Goal: Information Seeking & Learning: Find specific fact

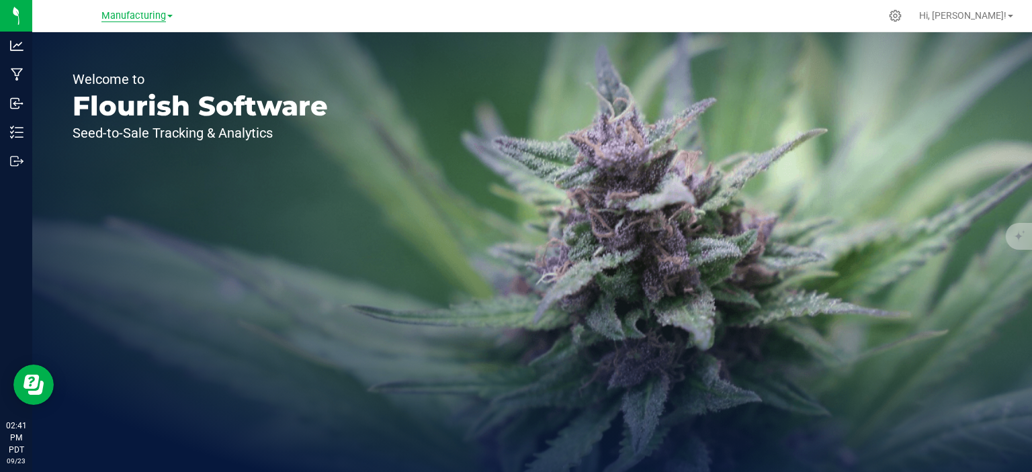
click at [129, 19] on span "Manufacturing" at bounding box center [133, 16] width 64 height 12
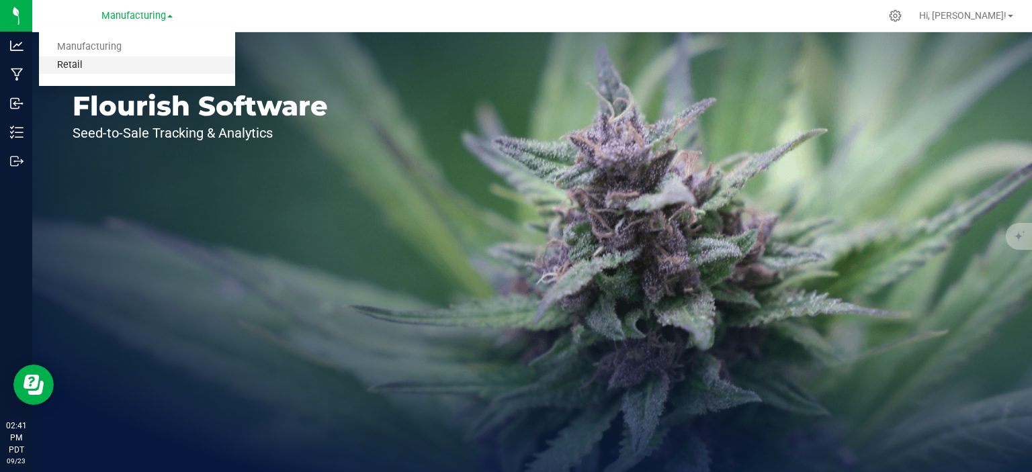
click at [78, 71] on link "Retail" at bounding box center [137, 65] width 196 height 18
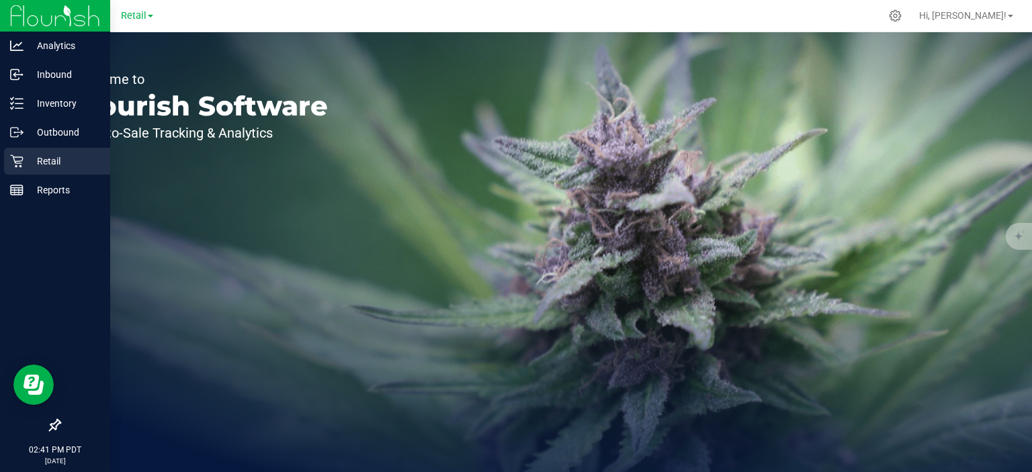
click at [21, 162] on icon at bounding box center [16, 161] width 13 height 13
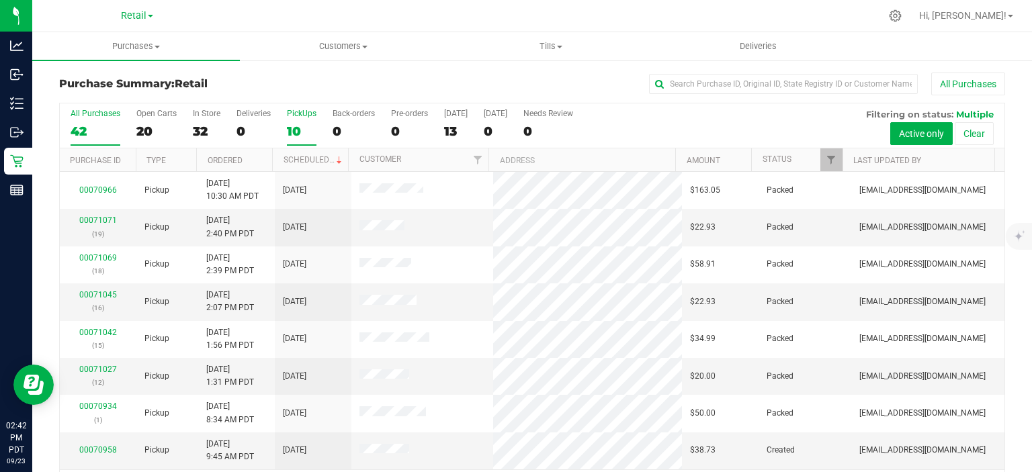
click at [304, 125] on div "10" at bounding box center [302, 131] width 30 height 15
click at [0, 0] on input "PickUps 10" at bounding box center [0, 0] width 0 height 0
click at [124, 54] on uib-tab-heading "Purchases Summary of purchases Fulfillment All purchases" at bounding box center [136, 46] width 208 height 28
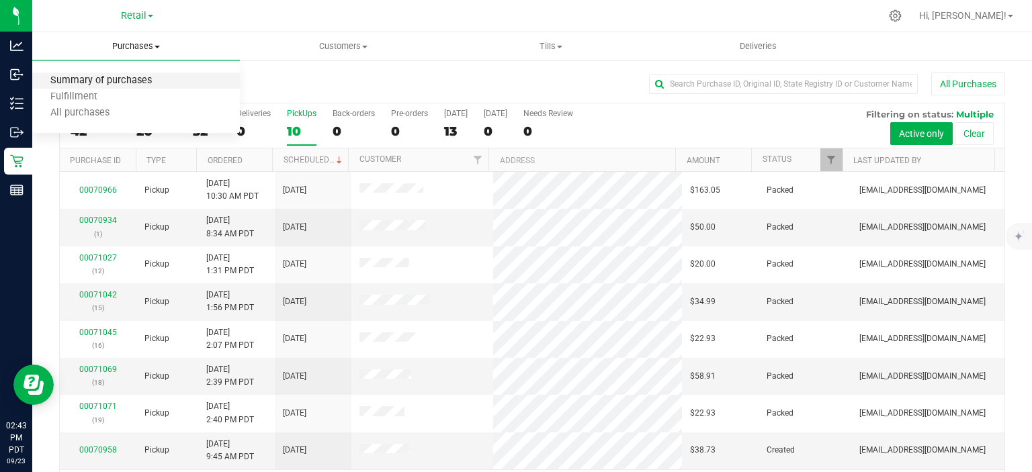
click at [81, 83] on span "Summary of purchases" at bounding box center [101, 80] width 138 height 11
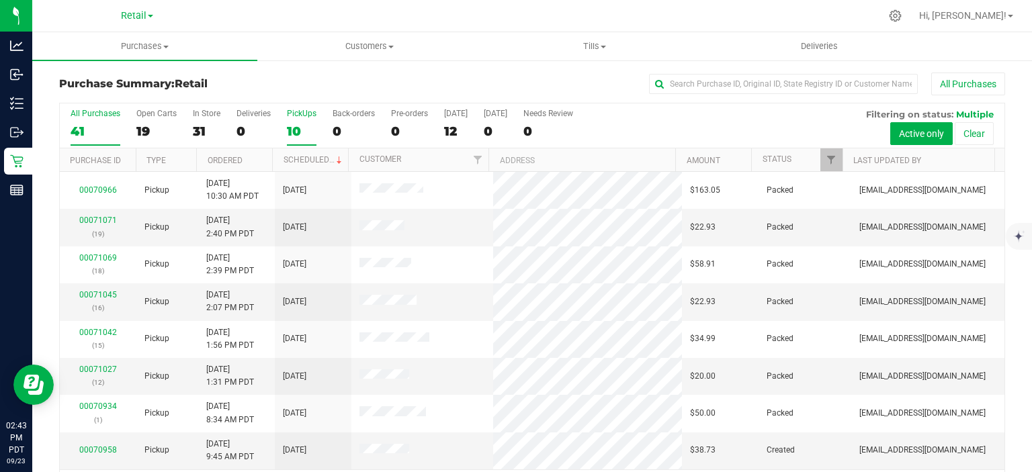
click at [295, 116] on div "PickUps" at bounding box center [302, 113] width 30 height 9
click at [0, 0] on input "PickUps 10" at bounding box center [0, 0] width 0 height 0
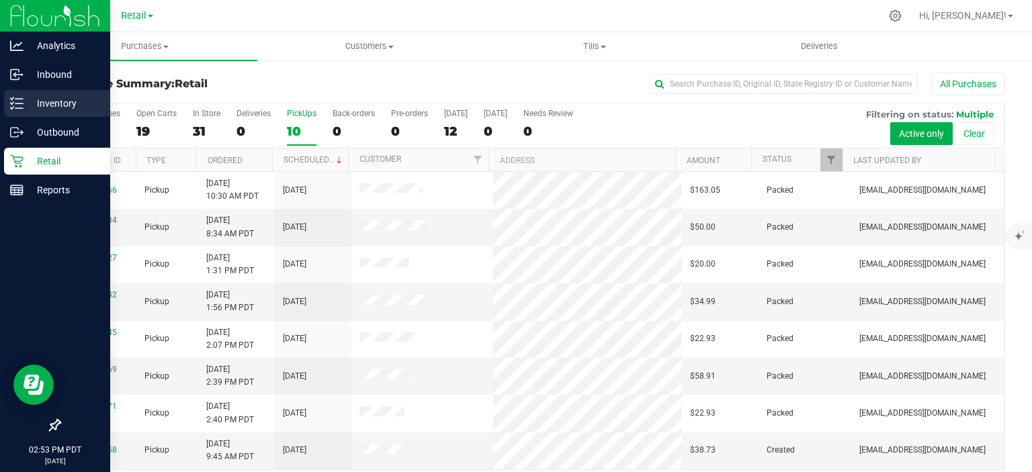
click at [19, 103] on line at bounding box center [18, 103] width 7 height 0
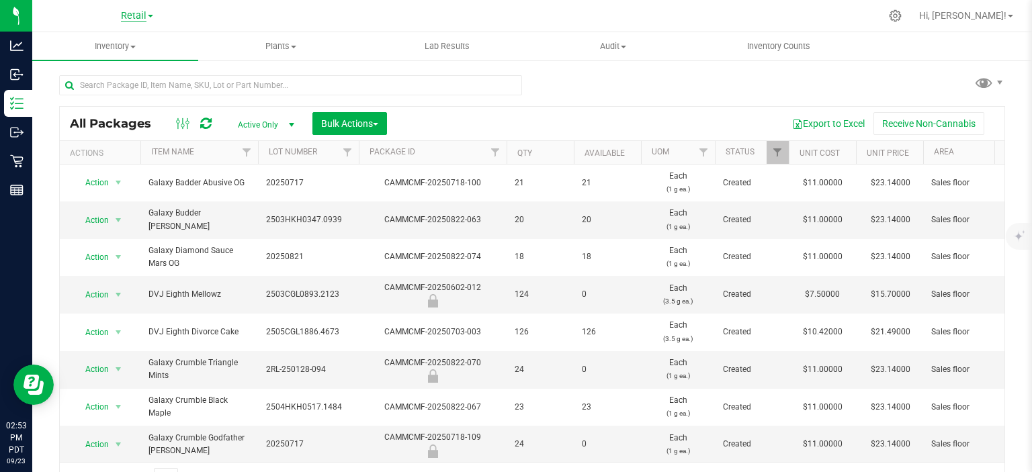
click at [140, 16] on span "Retail" at bounding box center [134, 16] width 26 height 12
click at [89, 50] on link "Manufacturing" at bounding box center [137, 47] width 196 height 18
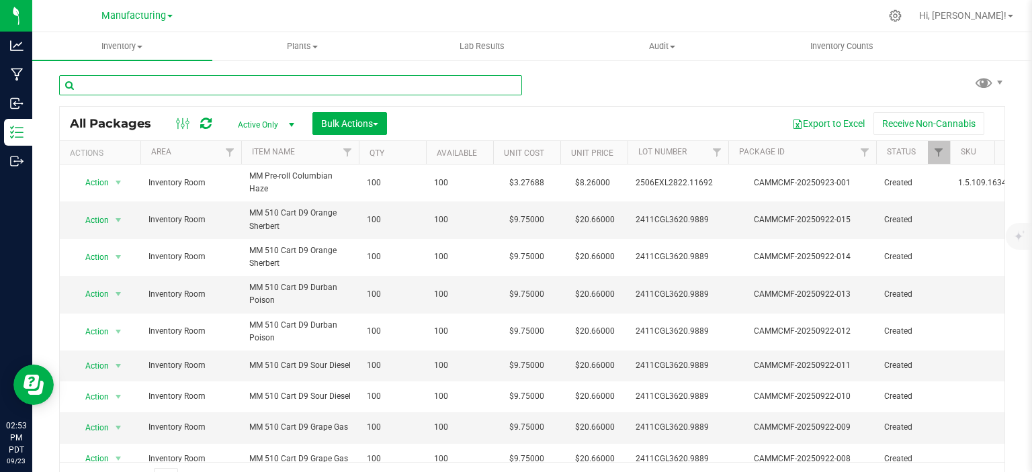
click at [124, 86] on input "text" at bounding box center [290, 85] width 463 height 20
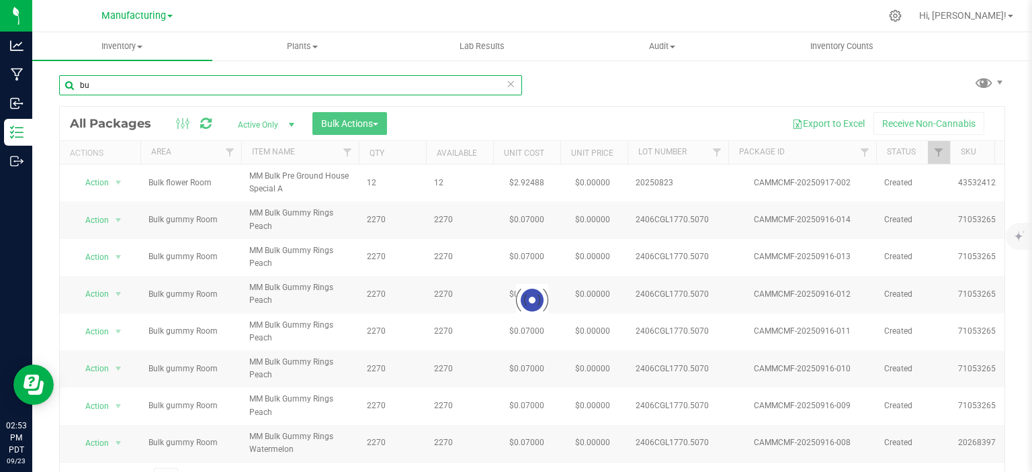
type input "b"
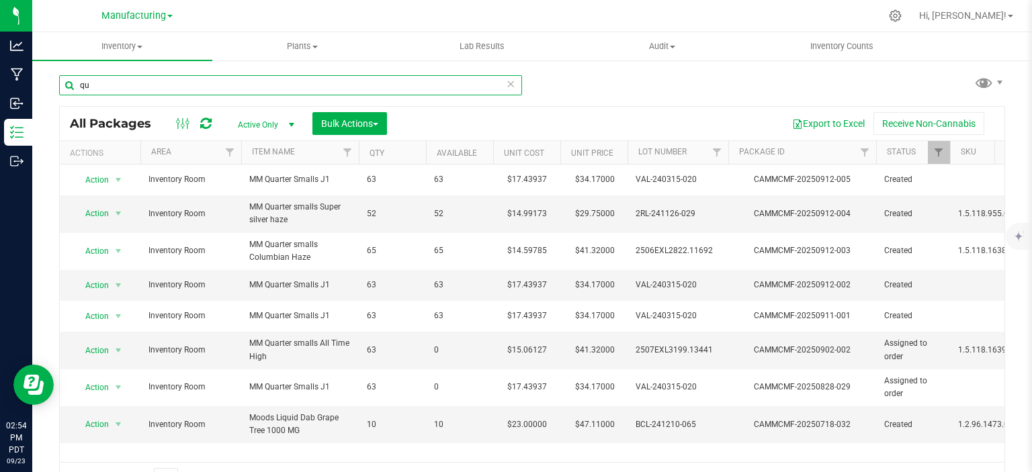
click at [113, 82] on input "qu" at bounding box center [290, 85] width 463 height 20
type input "q"
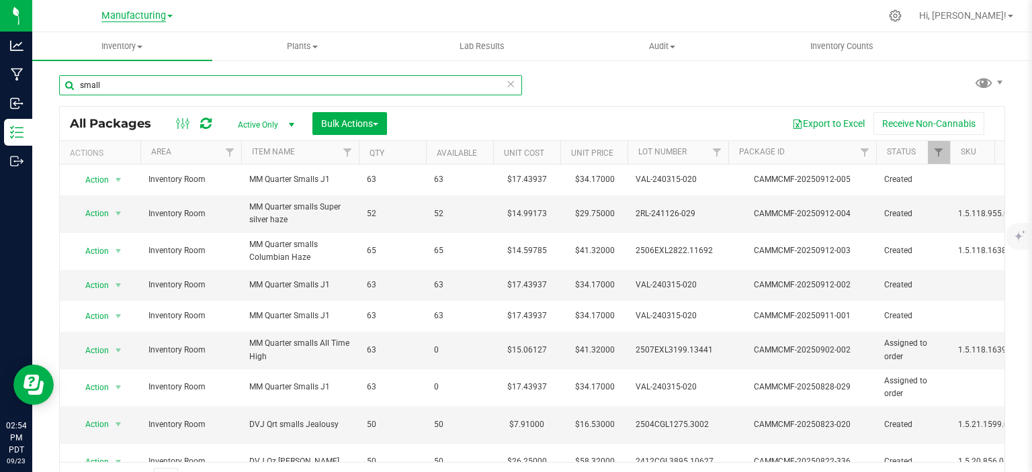
type input "small"
click at [140, 19] on span "Manufacturing" at bounding box center [133, 16] width 64 height 12
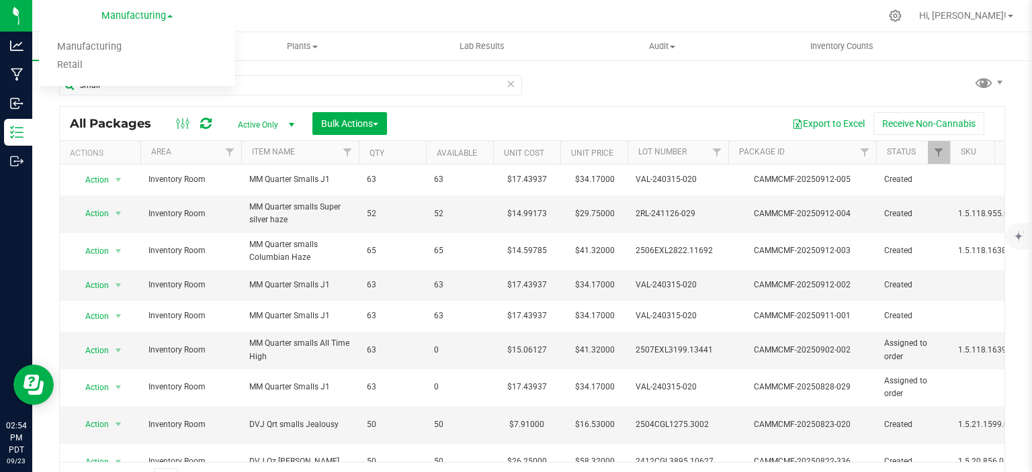
click at [593, 75] on div "small All Packages Active Only Active Only Lab Samples Locked All Bulk Actions …" at bounding box center [532, 278] width 946 height 433
click at [110, 15] on span "Manufacturing" at bounding box center [133, 16] width 64 height 12
click at [78, 67] on link "Retail" at bounding box center [137, 65] width 196 height 18
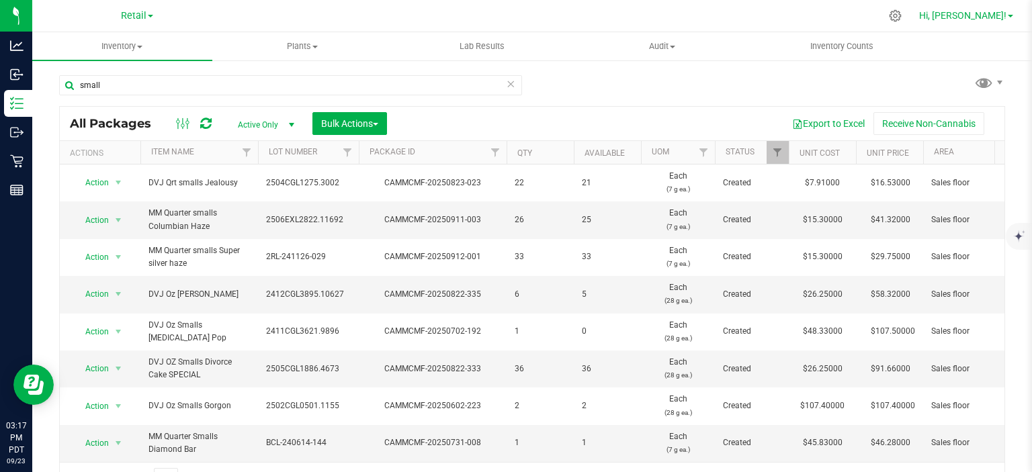
click at [986, 19] on span "Hi, [PERSON_NAME]!" at bounding box center [962, 15] width 87 height 11
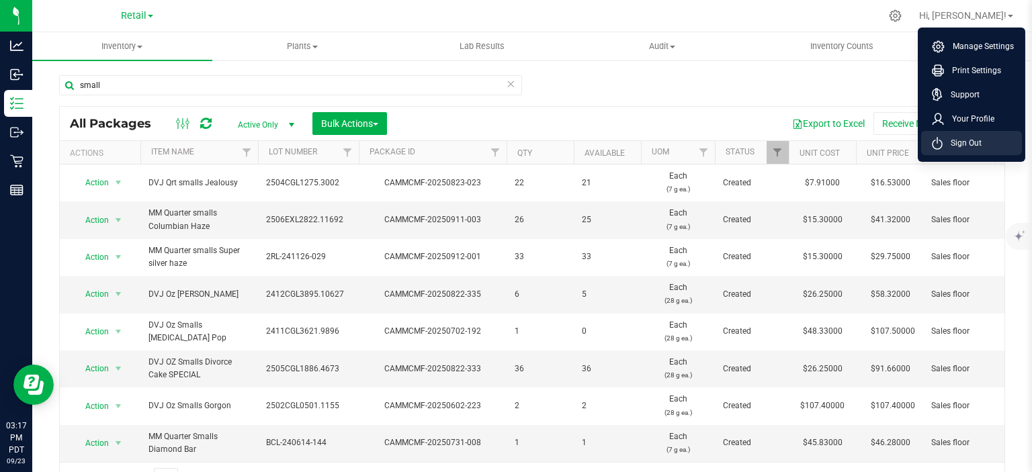
click at [964, 140] on span "Sign Out" at bounding box center [962, 142] width 39 height 13
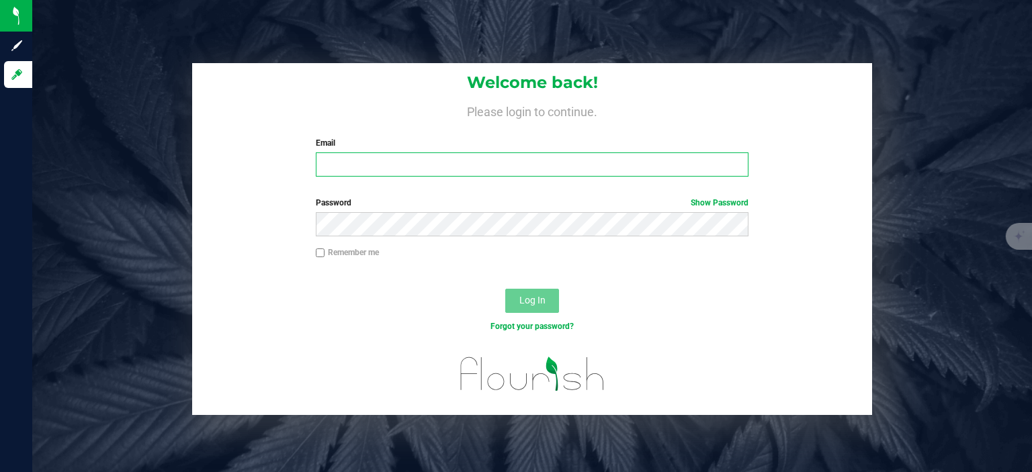
click at [562, 166] on input "Email" at bounding box center [532, 165] width 433 height 24
type input "[EMAIL_ADDRESS][DOMAIN_NAME]"
click at [505, 289] on button "Log In" at bounding box center [532, 301] width 54 height 24
